Goal: Communication & Community: Ask a question

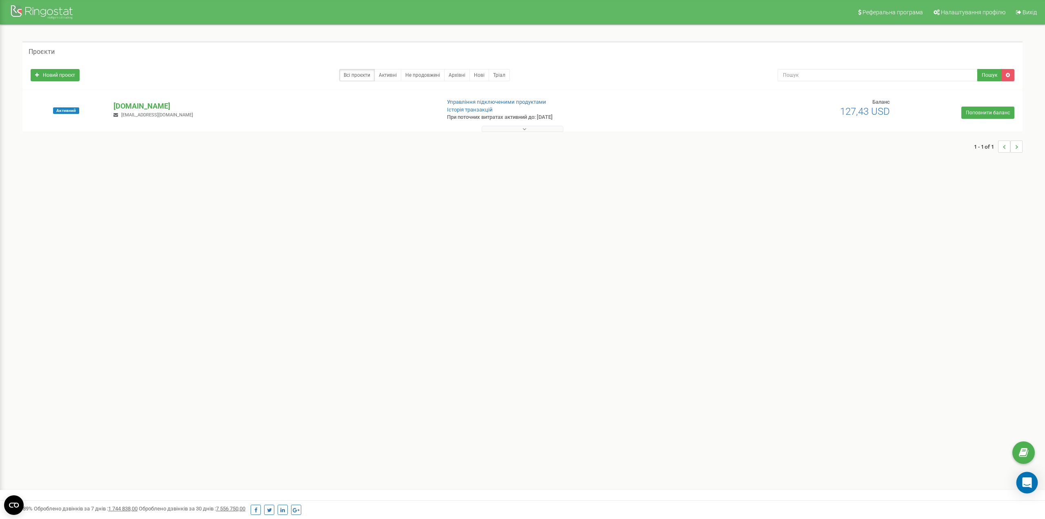
click at [1033, 483] on div "Open Intercom Messenger" at bounding box center [1027, 483] width 22 height 22
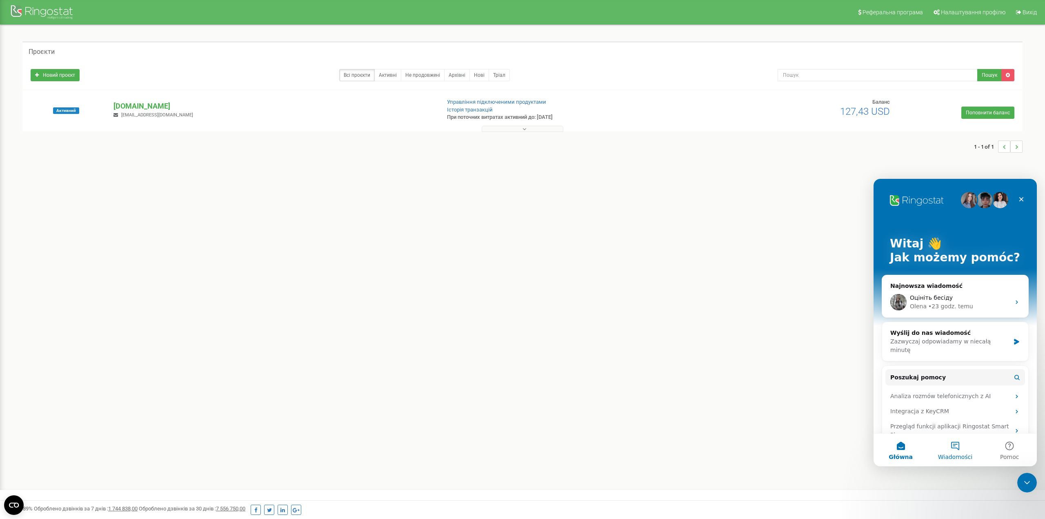
click at [955, 451] on button "Wiadomości" at bounding box center [955, 449] width 54 height 33
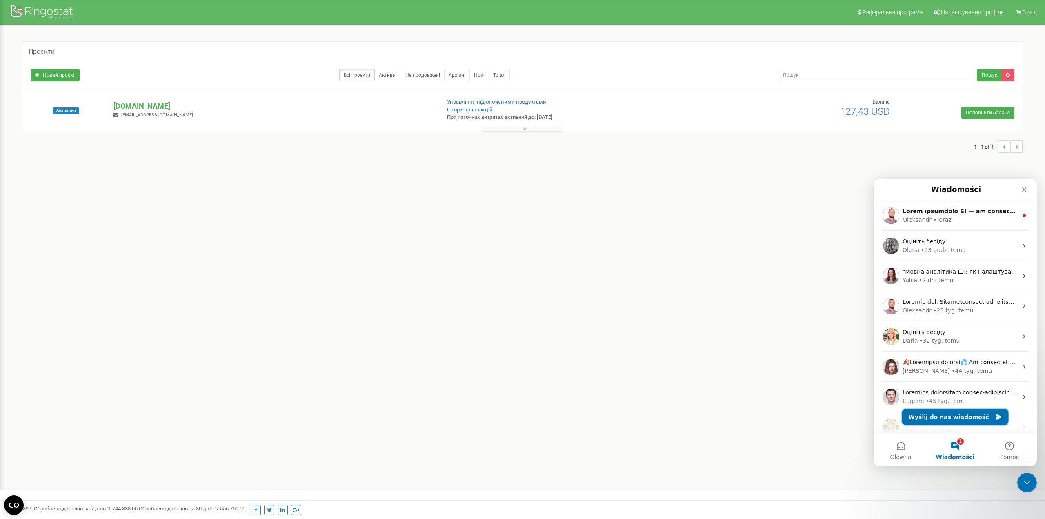
click at [956, 415] on button "Wyślij do nas wiadomość" at bounding box center [955, 417] width 107 height 16
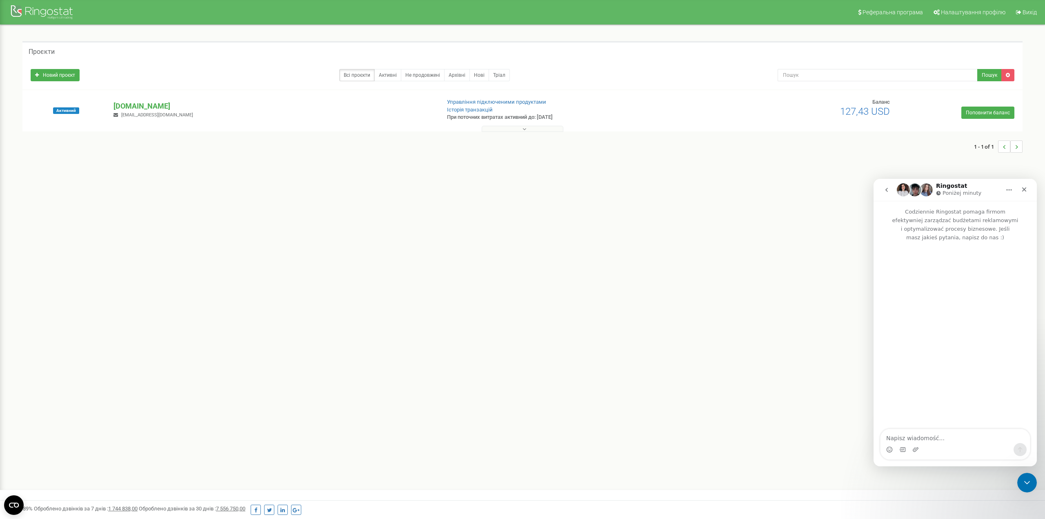
click at [907, 438] on textarea "Napisz wiadomość..." at bounding box center [954, 436] width 149 height 14
type textarea "Добрый день"
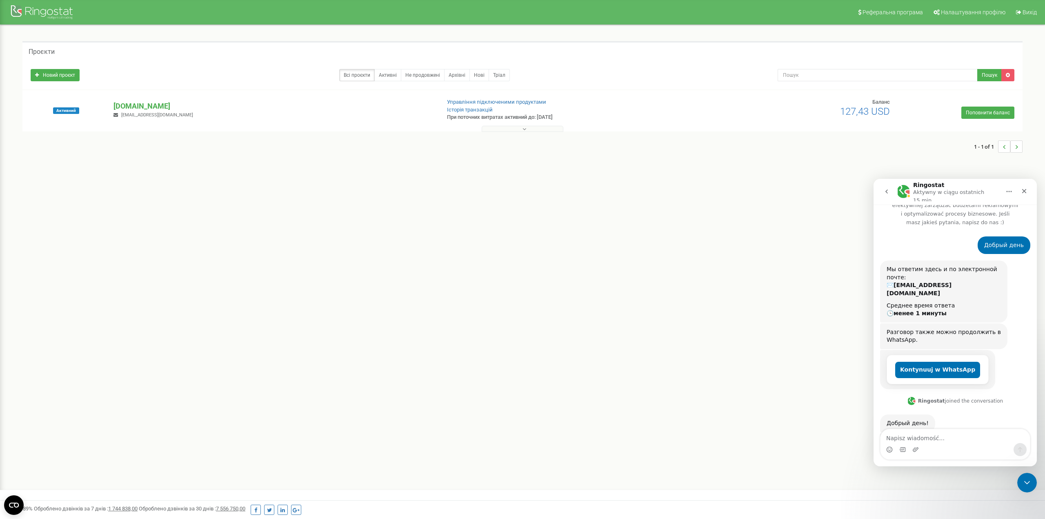
type textarea "П"
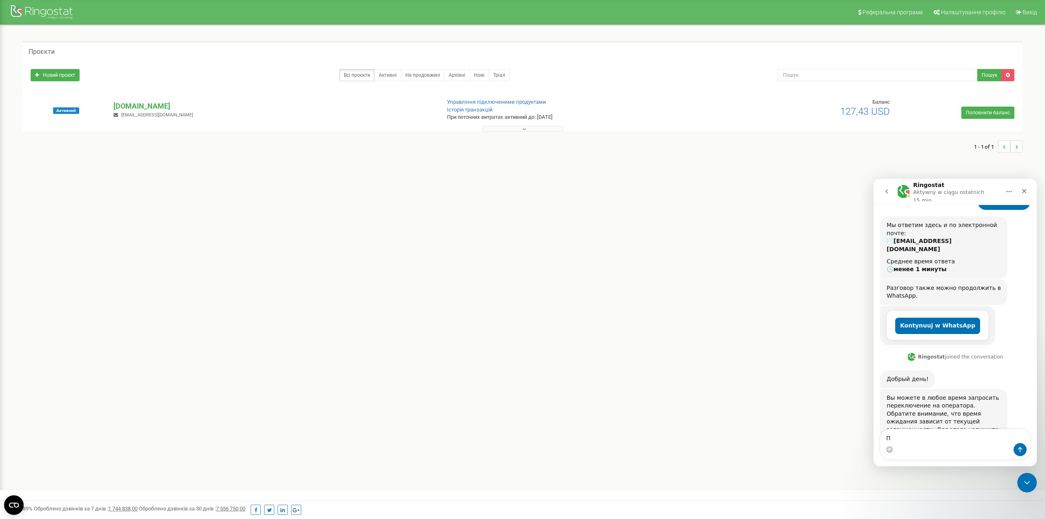
scroll to position [69, 0]
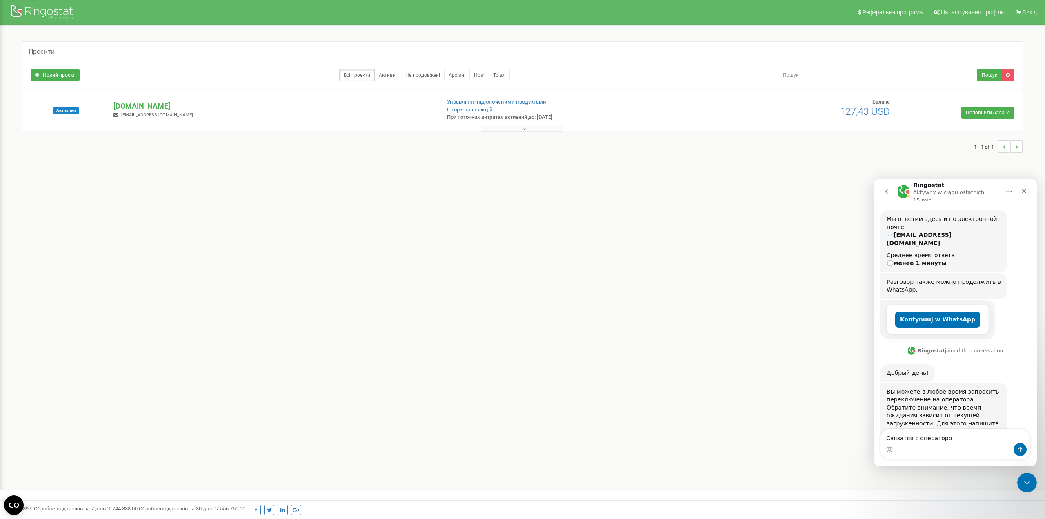
type textarea "Связатся с оператором"
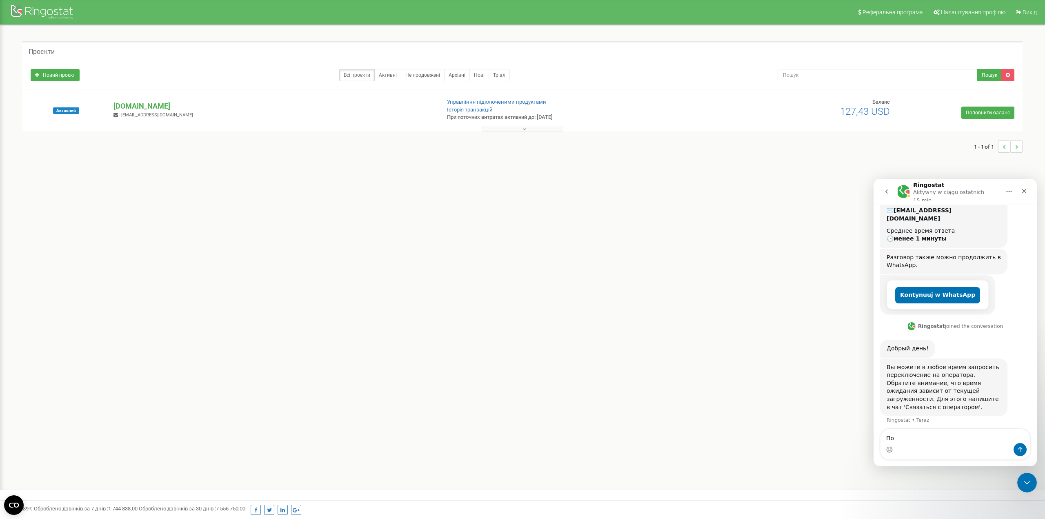
type textarea "П"
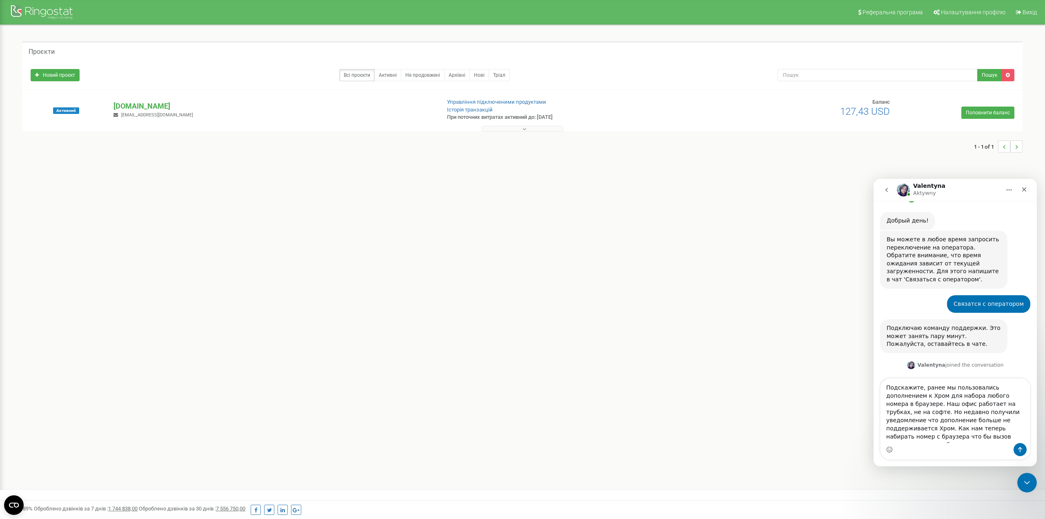
scroll to position [226, 0]
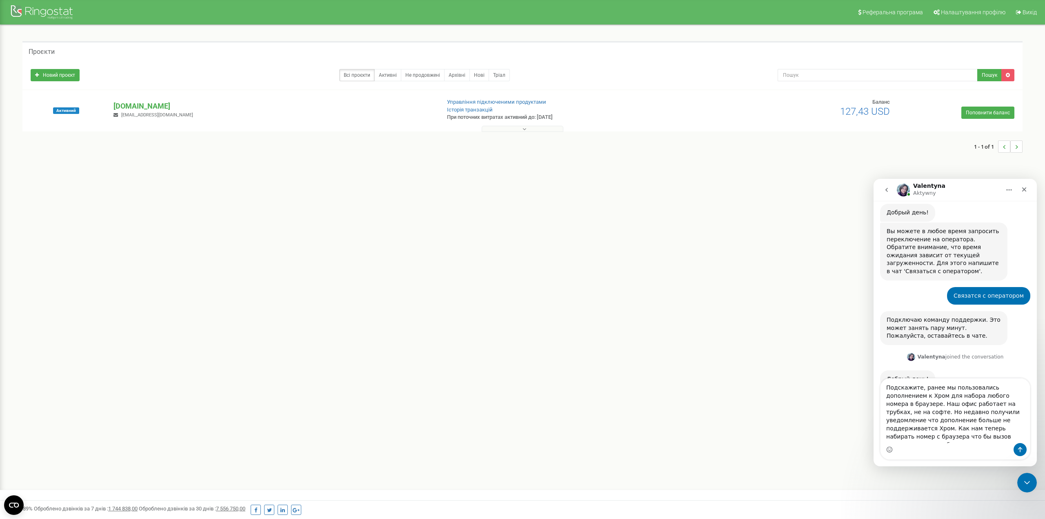
type textarea "Подскажите, ранее мы пользовались дополнением к Хром для набора любого номера в…"
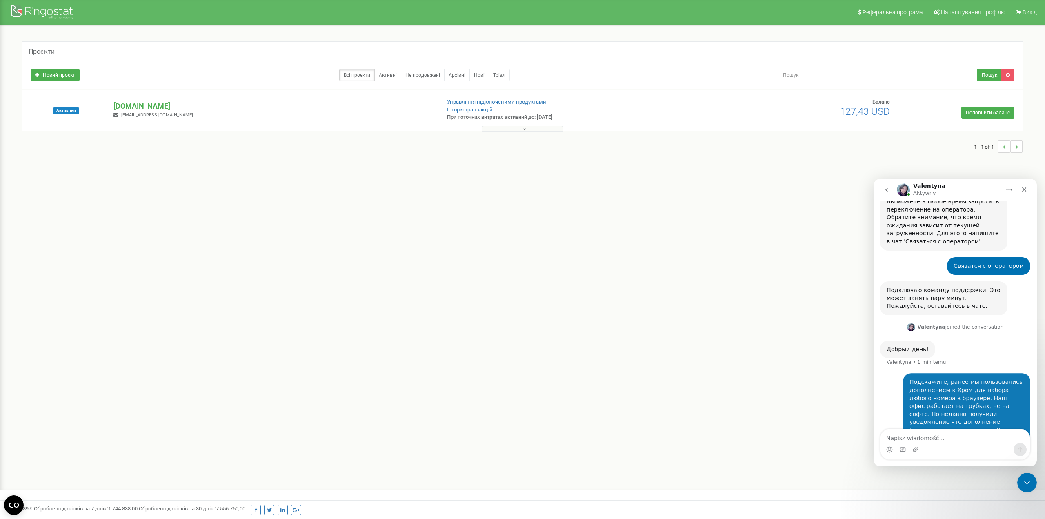
scroll to position [257, 0]
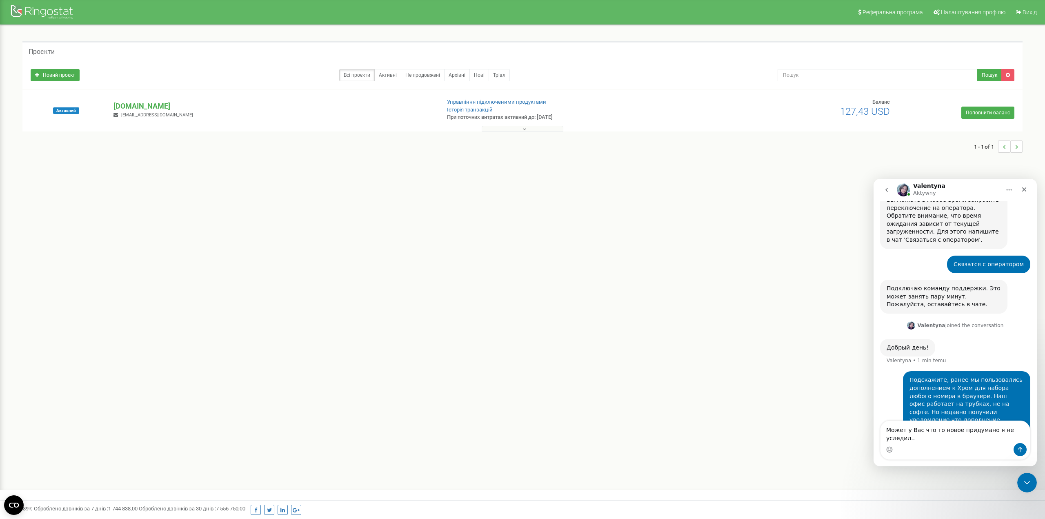
type textarea "Может у Вас что то новое придумано я не уследил..."
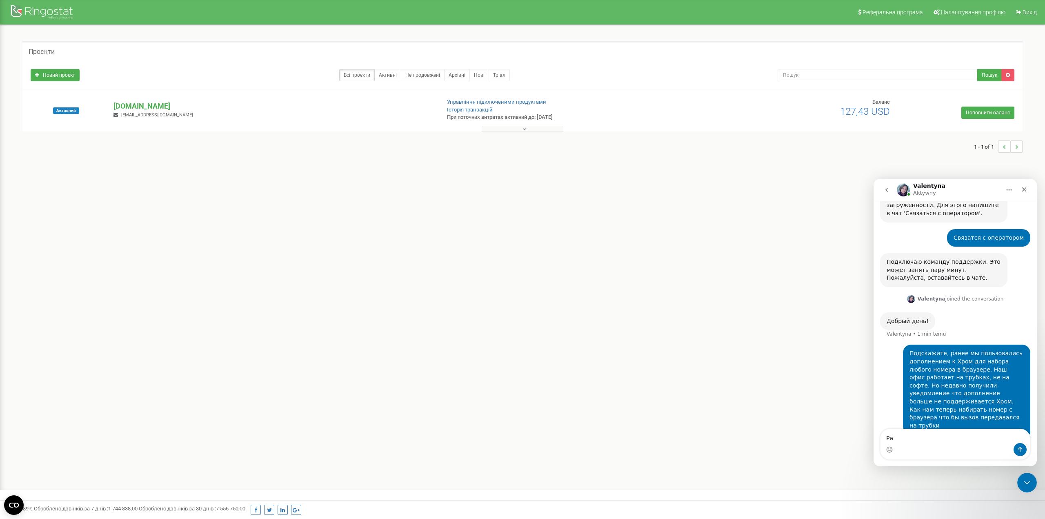
type textarea "Р"
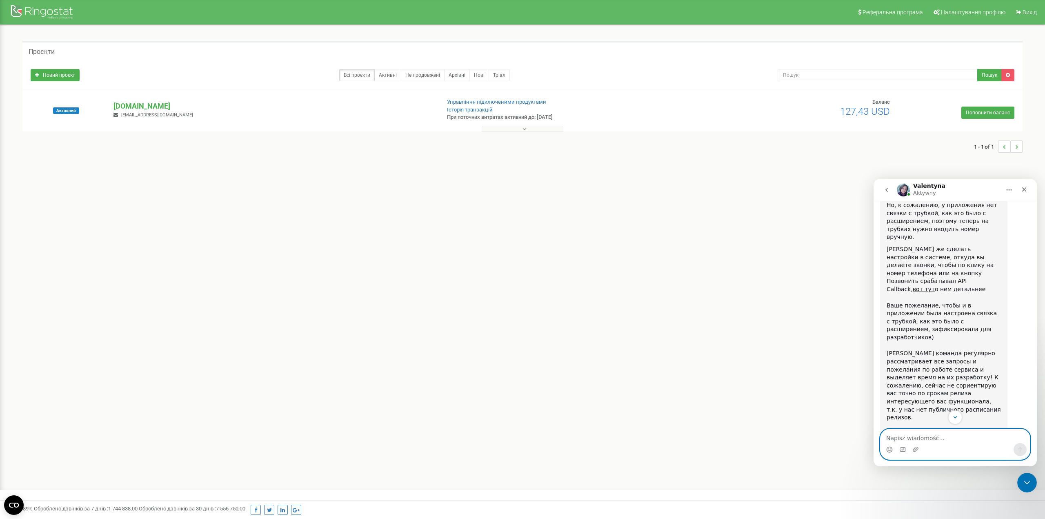
scroll to position [601, 0]
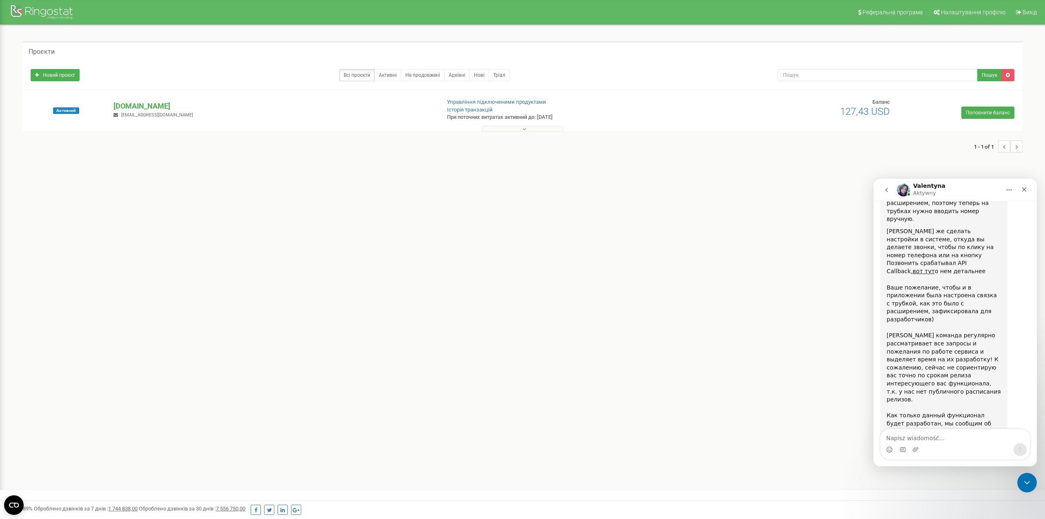
click at [939, 444] on div "Komunikator Intercom" at bounding box center [954, 449] width 149 height 13
click at [939, 441] on textarea "Napisz wiadomość..." at bounding box center [954, 436] width 149 height 14
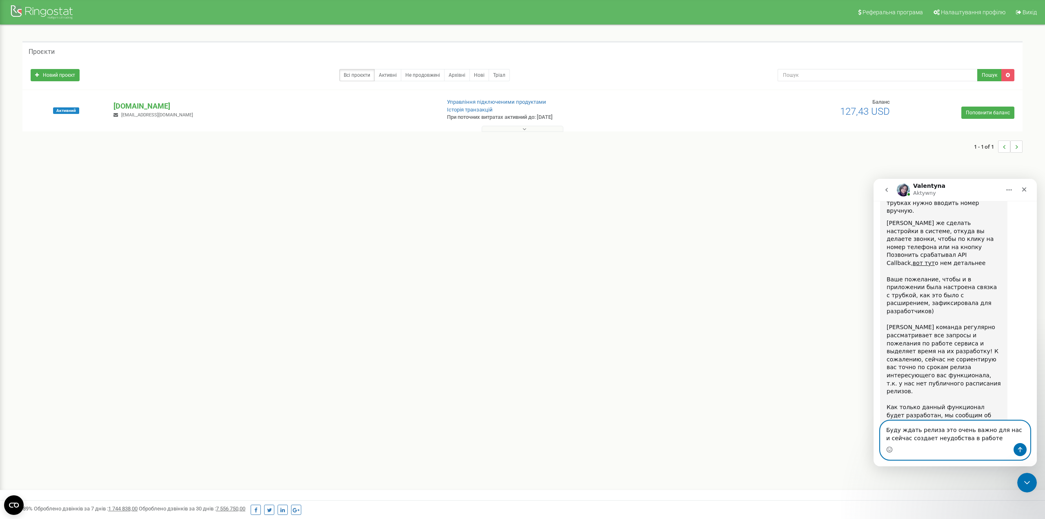
type textarea "Буду ждать релиза это очень важно для нас и сейчас создает неудобства в работе."
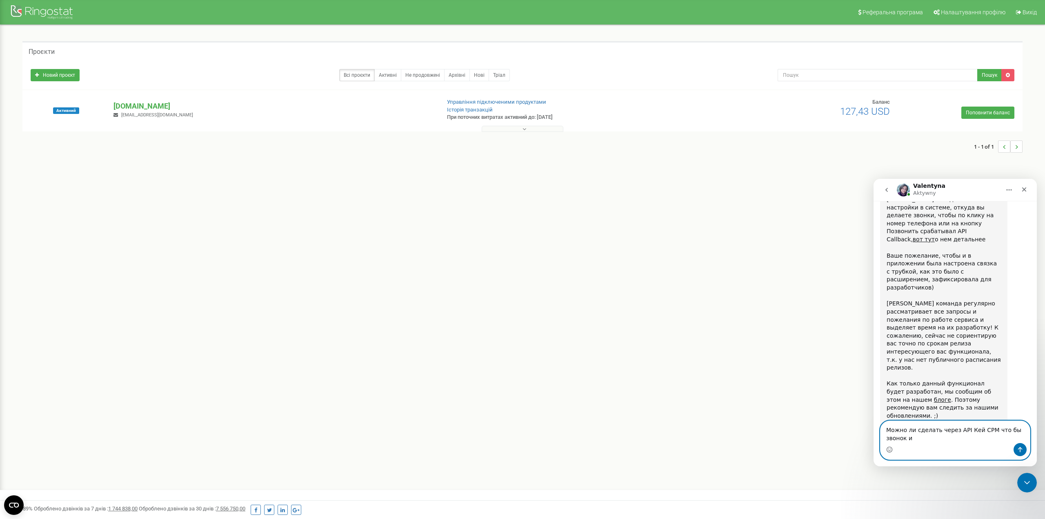
scroll to position [641, 0]
type textarea "Можно ли сделать через API Кей СРМ что бы звонок ишел на трубку?"
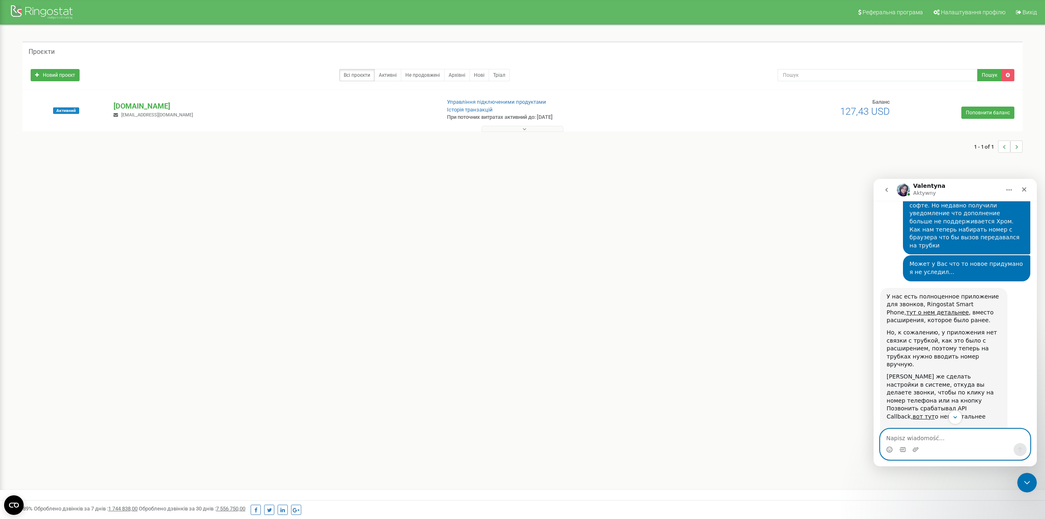
scroll to position [496, 0]
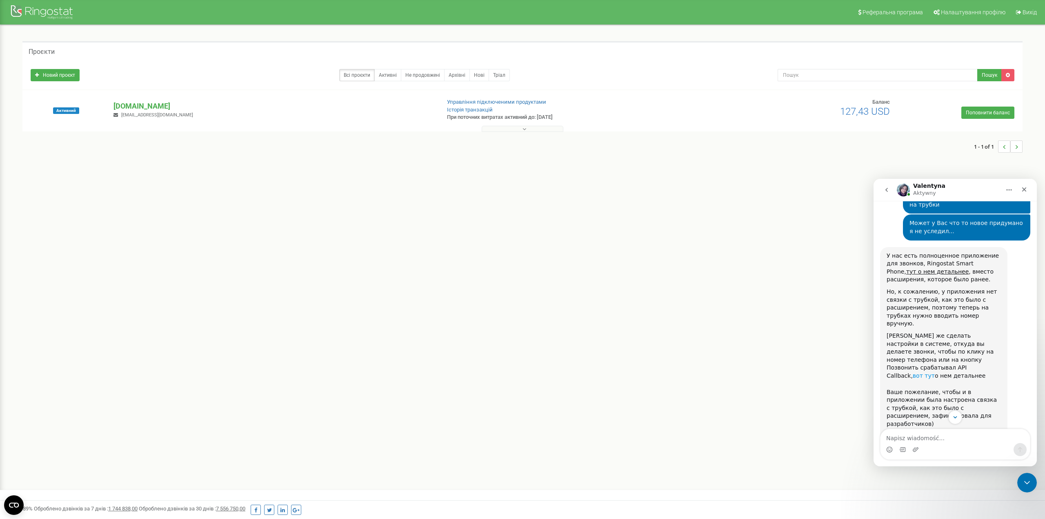
click at [935, 372] on link "вот тут" at bounding box center [924, 375] width 22 height 7
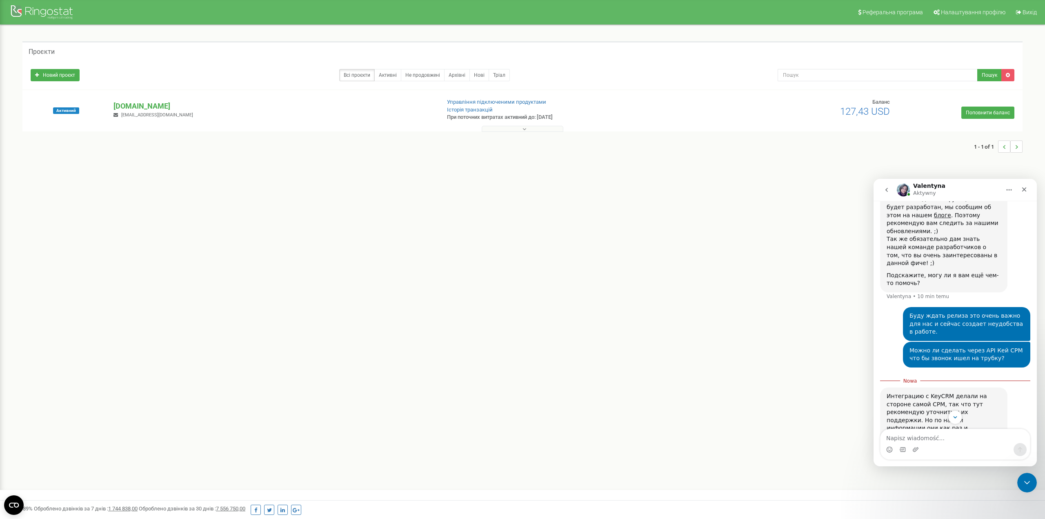
scroll to position [899, 0]
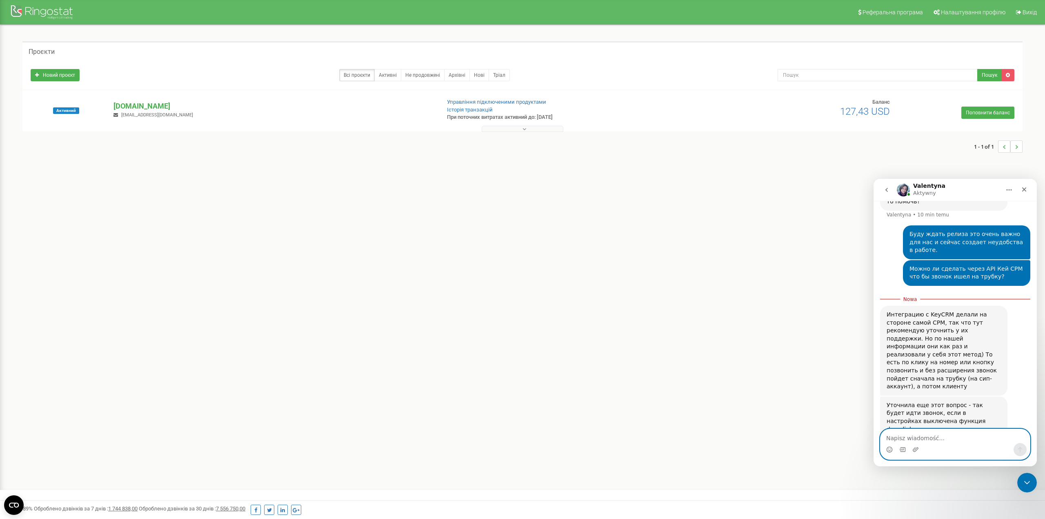
click at [924, 435] on textarea "Napisz wiadomość..." at bounding box center [954, 436] width 149 height 14
type textarea "С"
type textarea "О"
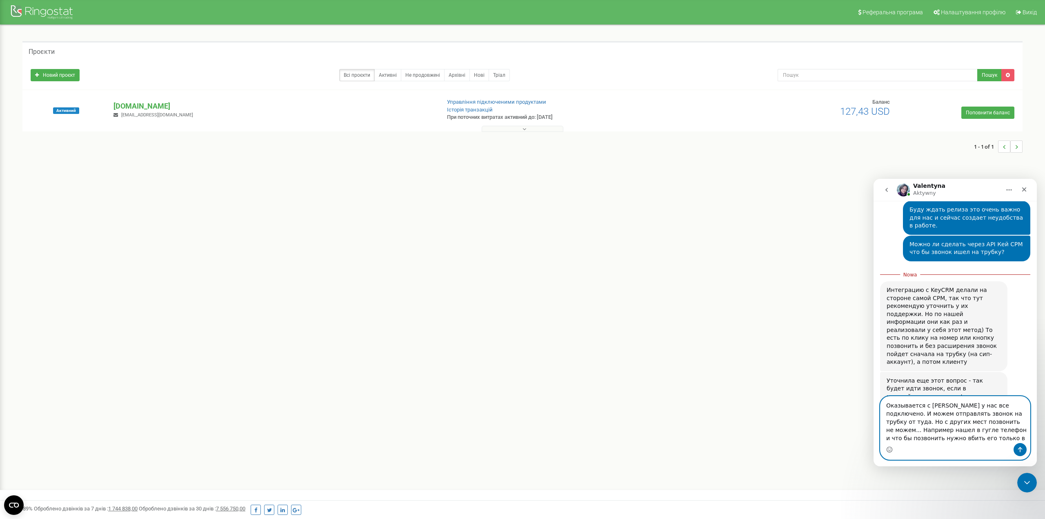
scroll to position [931, 0]
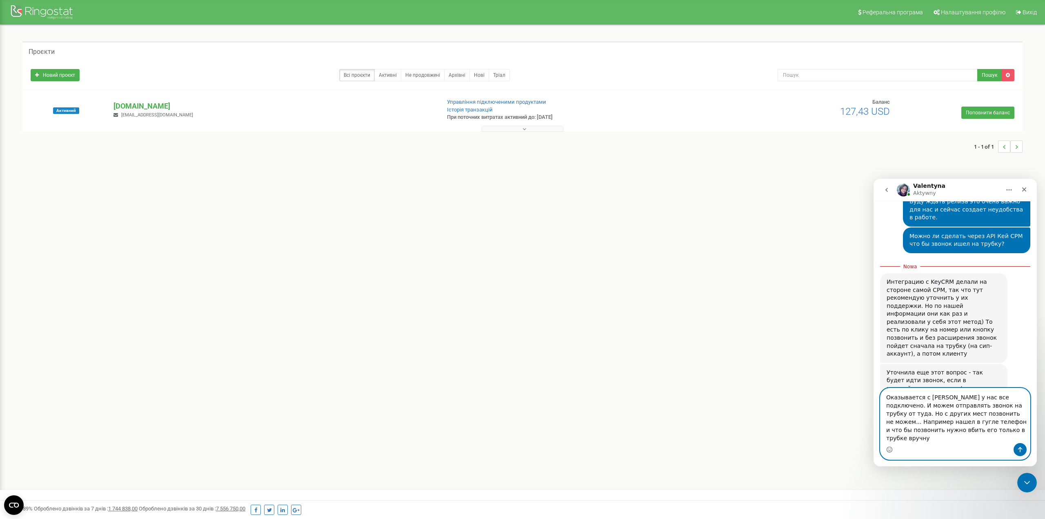
type textarea "Оказывается с [PERSON_NAME] у нас все подключено. И можем отправлять звонок на …"
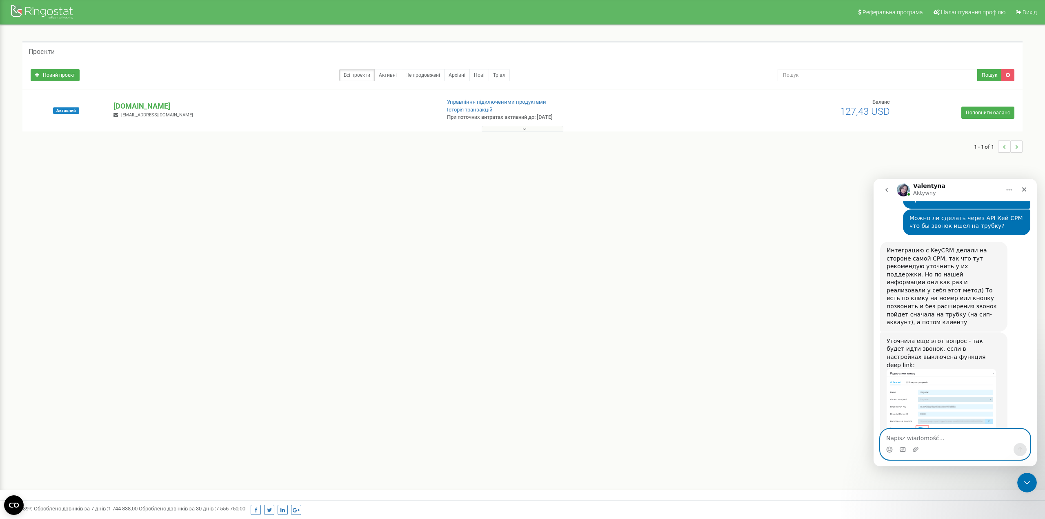
scroll to position [949, 0]
type textarea "В"
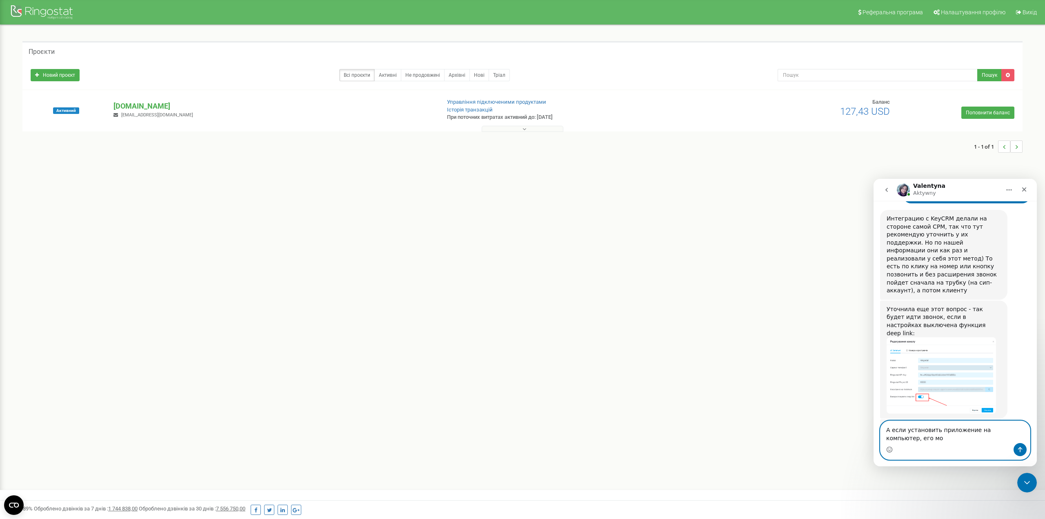
scroll to position [989, 0]
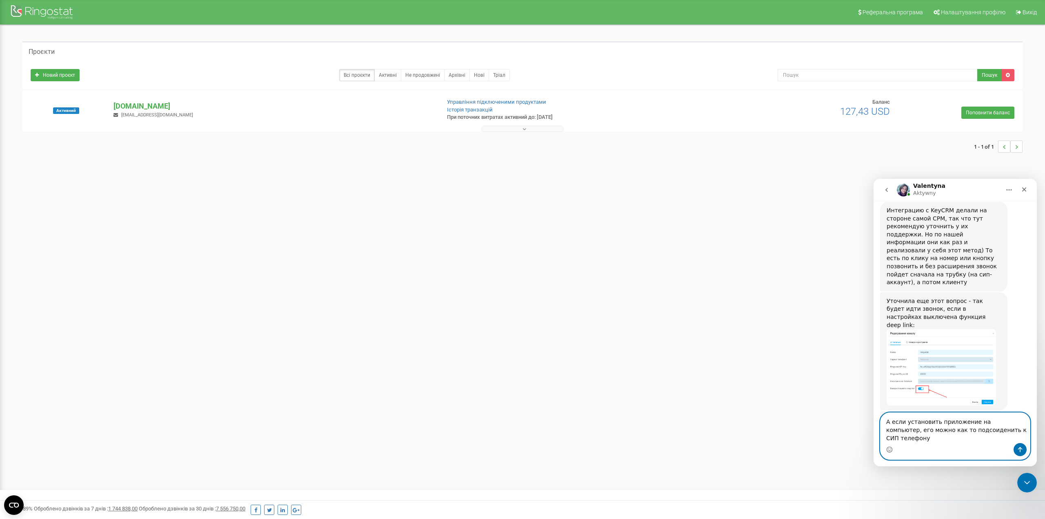
type textarea "А если установить приложение на компьютер, его можно как то подсоиденить к СИП …"
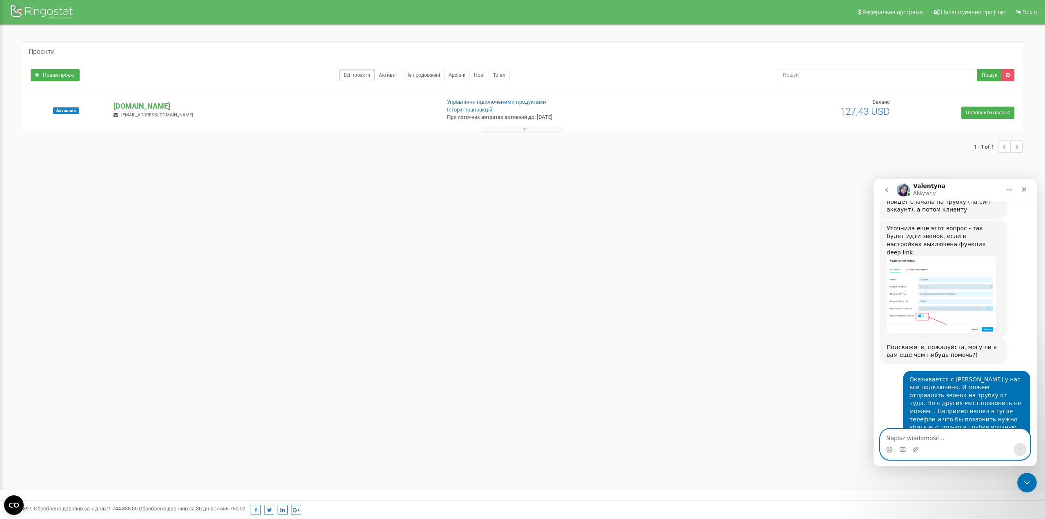
scroll to position [1064, 0]
type textarea "Понял спасибо за уточнение"
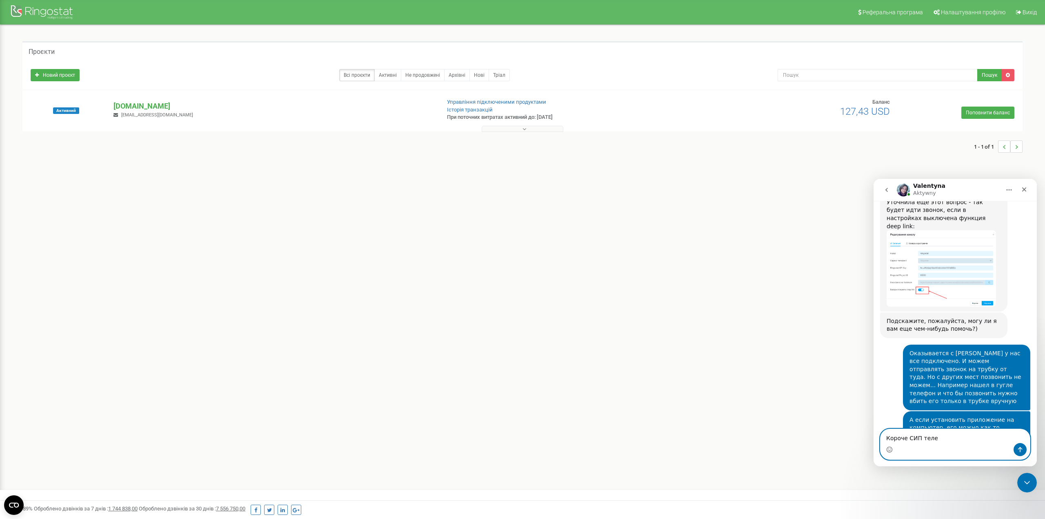
scroll to position [1097, 0]
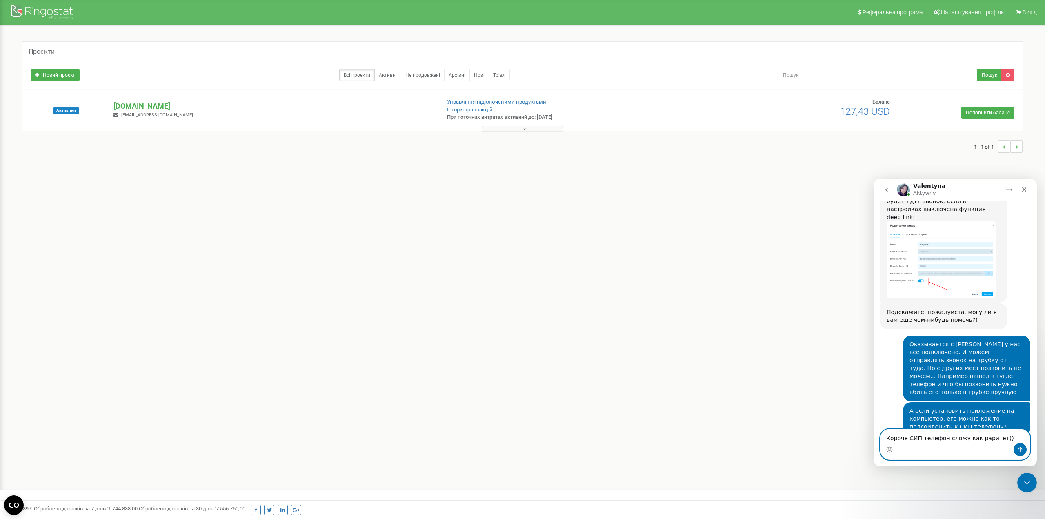
type textarea "Короче СИП телефон сложу как раритет)))"
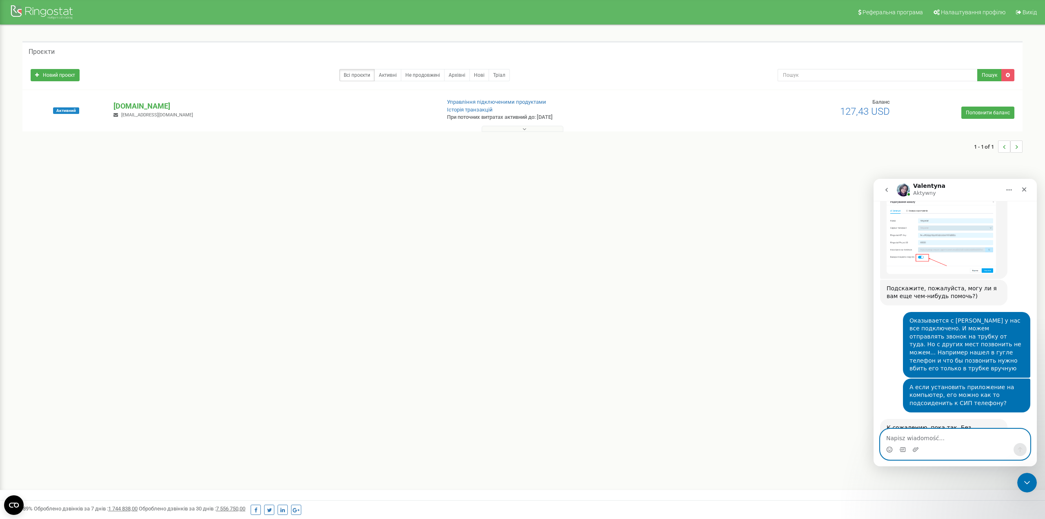
scroll to position [1121, 0]
type textarea "Б"
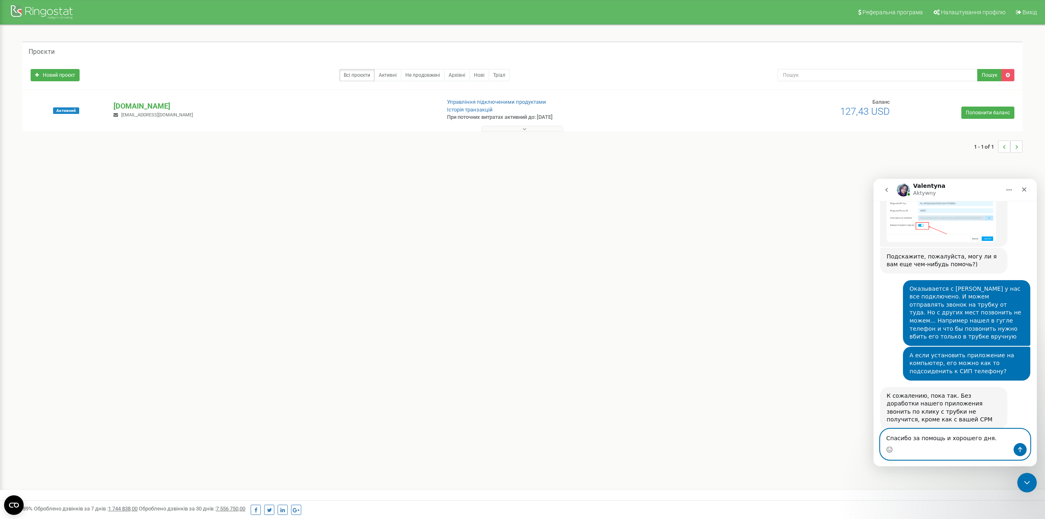
scroll to position [1182, 0]
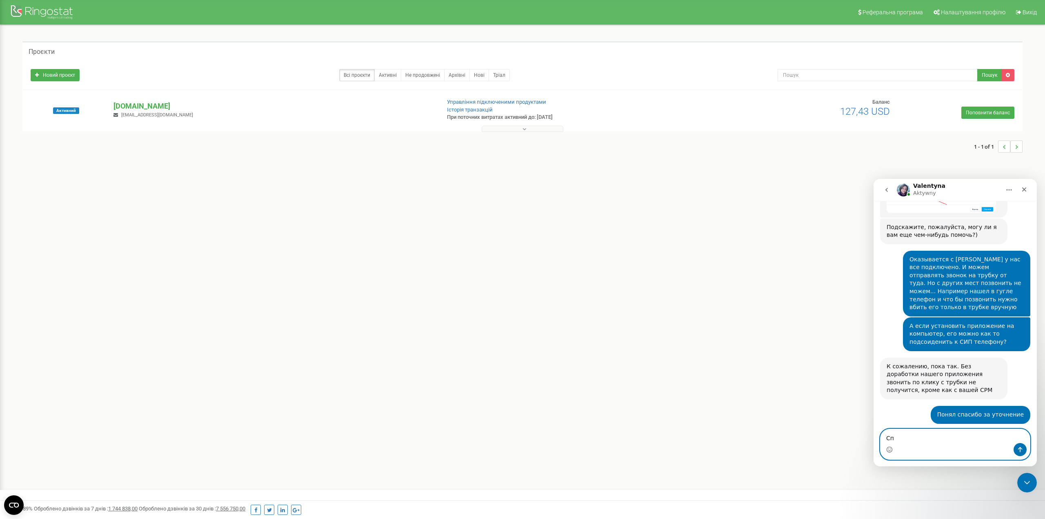
type textarea "С"
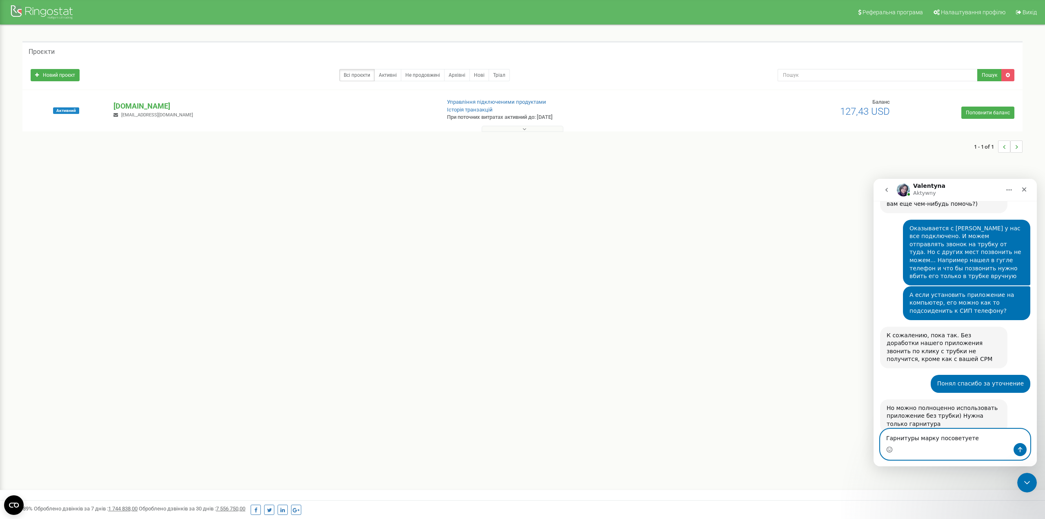
type textarea "Гарнитуры марку посоветуете?"
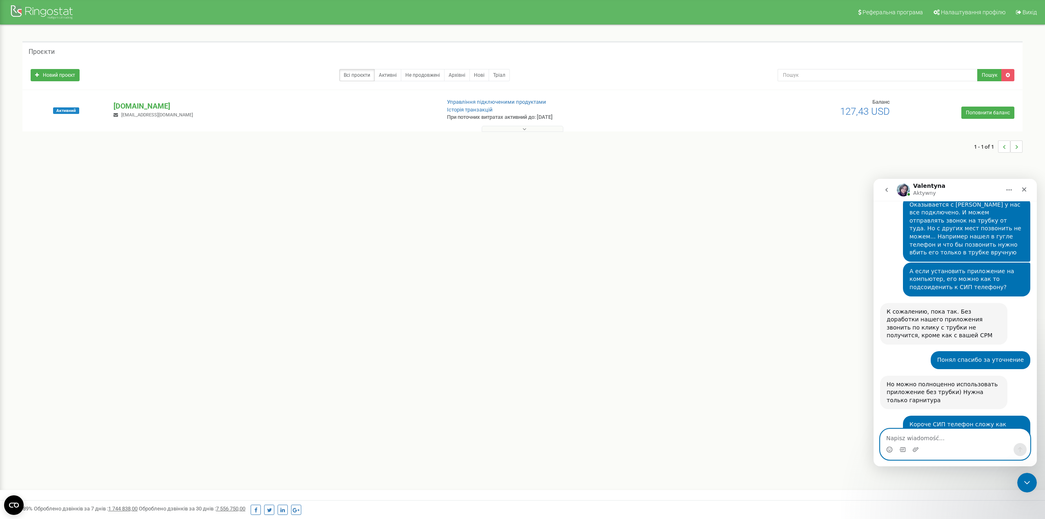
scroll to position [1237, 0]
type textarea "З"
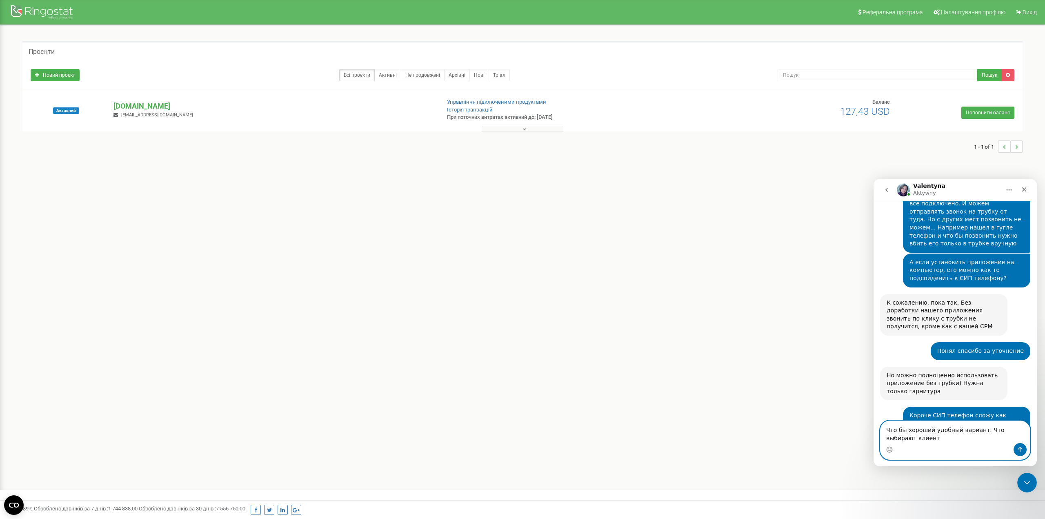
scroll to position [1214, 0]
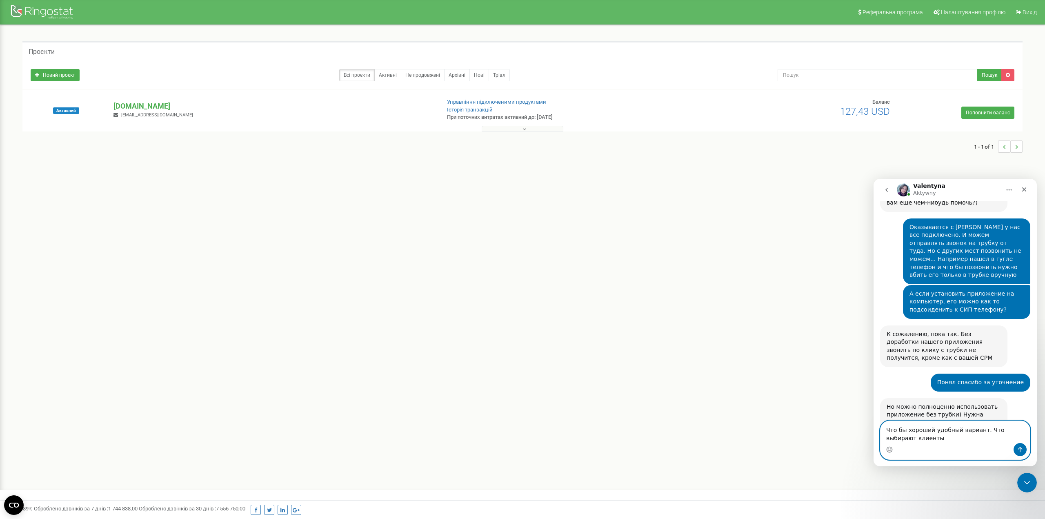
type textarea "Что бы хороший удобный вариант. Что выбирают клиенты?"
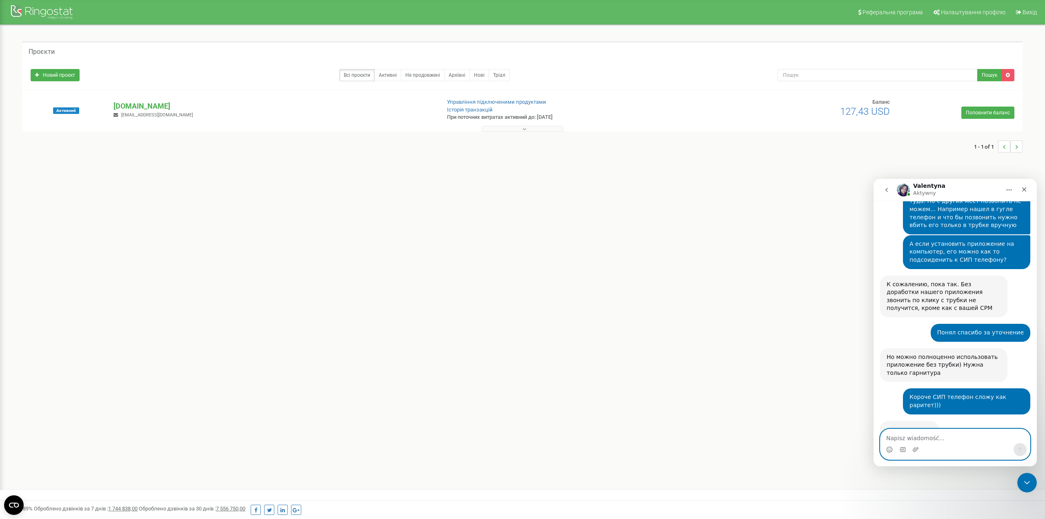
scroll to position [1293, 0]
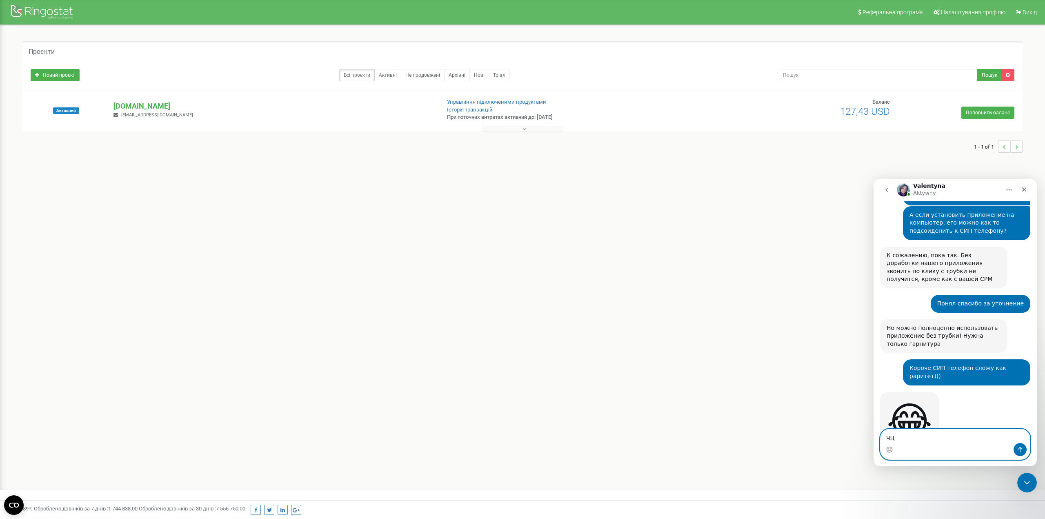
type textarea "Ч"
type textarea "СУПЕР!"
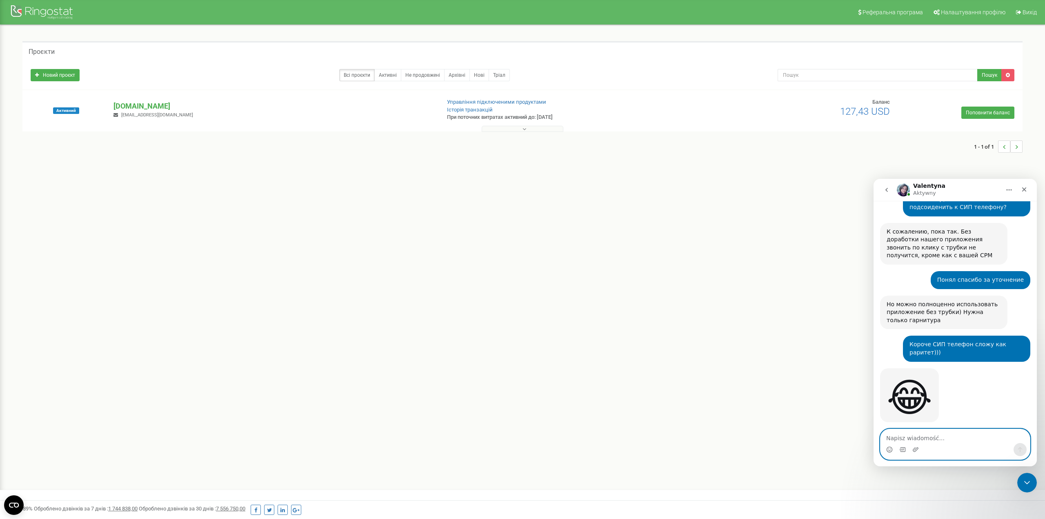
scroll to position [1317, 0]
type textarea "Спасибо за помощь"
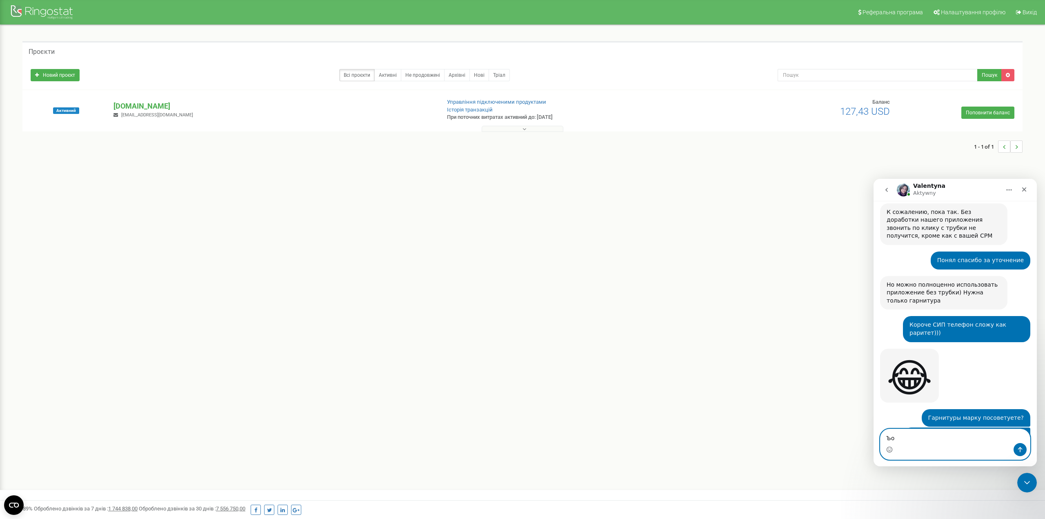
type textarea "Ъ"
type textarea "З"
type textarea "Хорошего дня)"
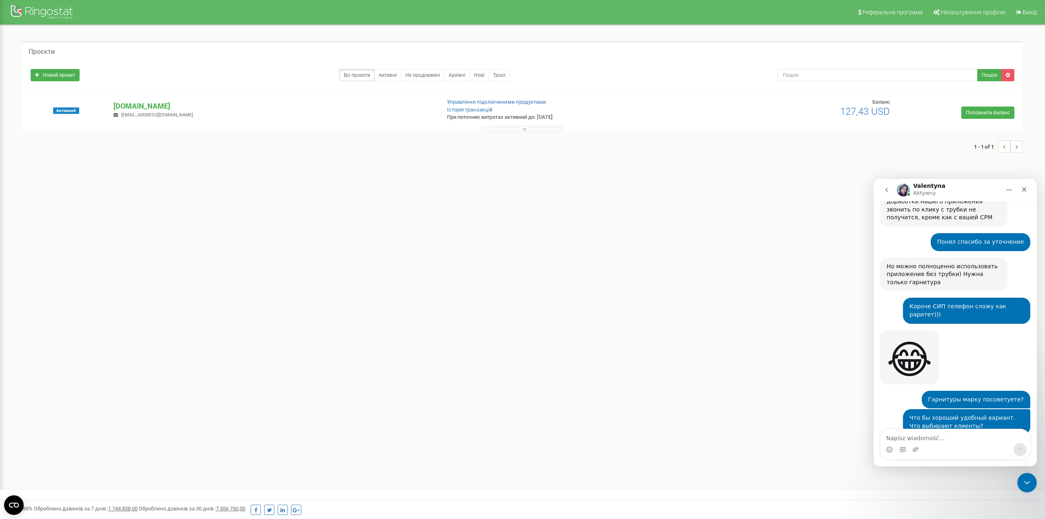
click at [886, 445] on div "Komunikator Intercom" at bounding box center [954, 449] width 149 height 13
click at [888, 447] on circle "Selektor emotek" at bounding box center [888, 448] width 5 height 5
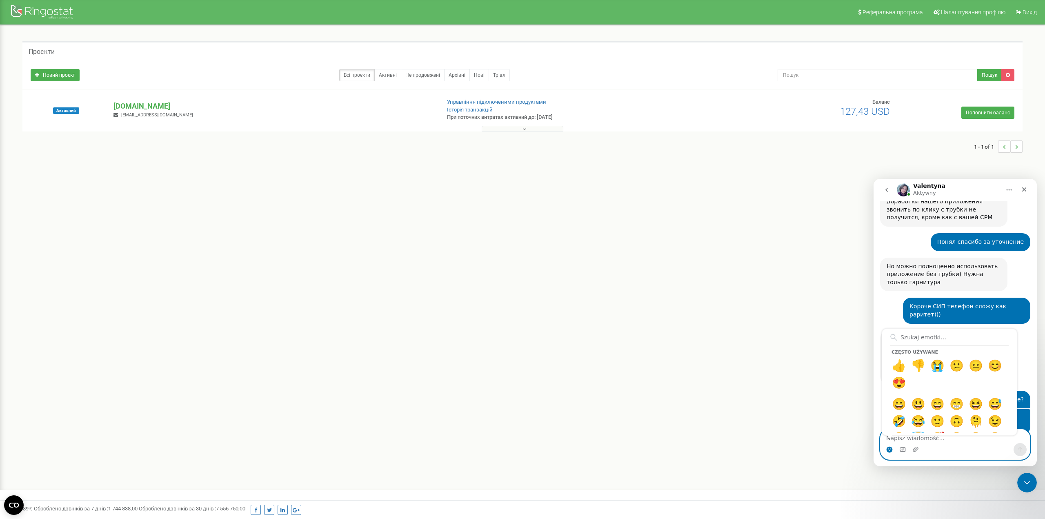
click at [888, 451] on circle "Selektor emotek" at bounding box center [888, 448] width 5 height 5
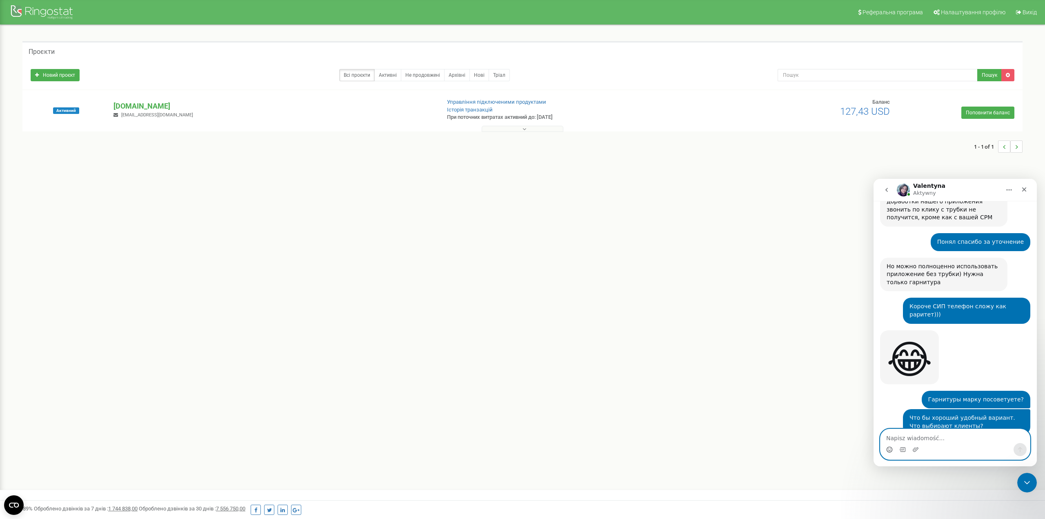
click at [888, 451] on circle "Selektor emotek" at bounding box center [888, 448] width 5 height 5
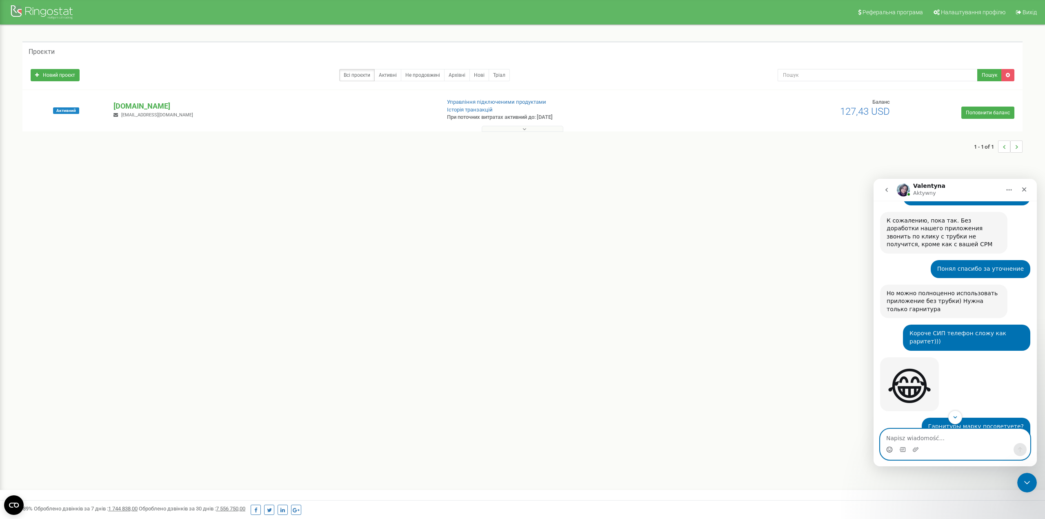
scroll to position [1368, 0]
